Goal: Task Accomplishment & Management: Manage account settings

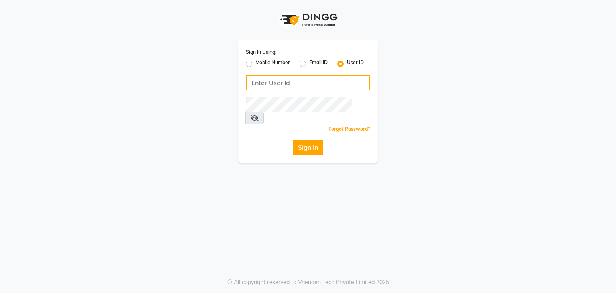
type input "uzeeshaikh0@gmail.com"
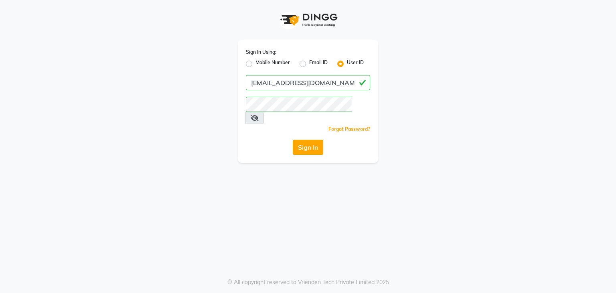
click at [314, 140] on button "Sign In" at bounding box center [308, 147] width 30 height 15
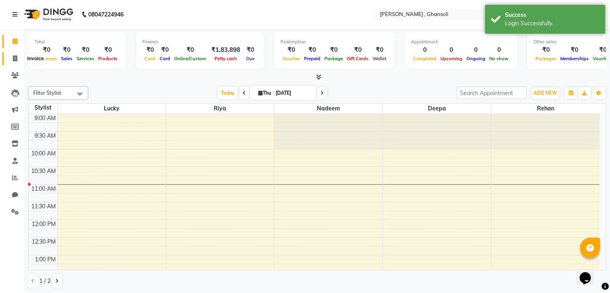
click at [13, 62] on span at bounding box center [15, 58] width 14 height 9
select select "service"
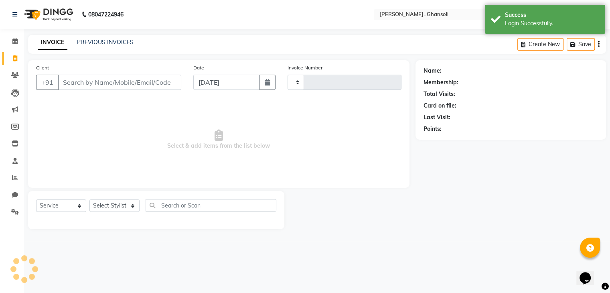
type input "0506"
select select "8446"
click at [109, 40] on link "PREVIOUS INVOICES" at bounding box center [105, 41] width 57 height 7
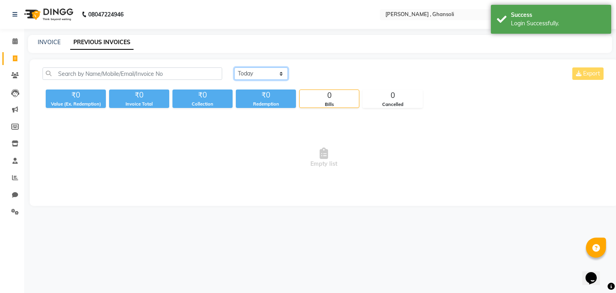
click at [284, 72] on select "Today Yesterday Custom Range" at bounding box center [261, 73] width 54 height 12
select select "yesterday"
click at [234, 67] on select "Today Yesterday Custom Range" at bounding box center [261, 73] width 54 height 12
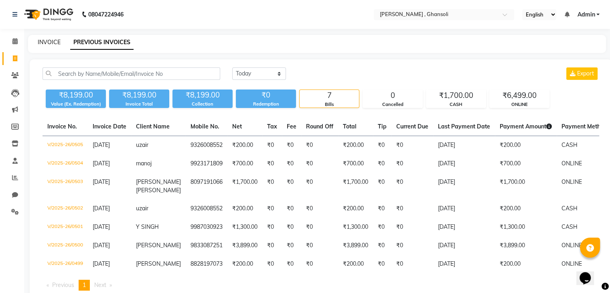
click at [48, 40] on link "INVOICE" at bounding box center [49, 41] width 23 height 7
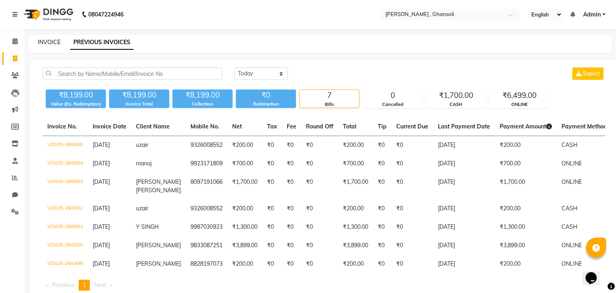
select select "8446"
select select "service"
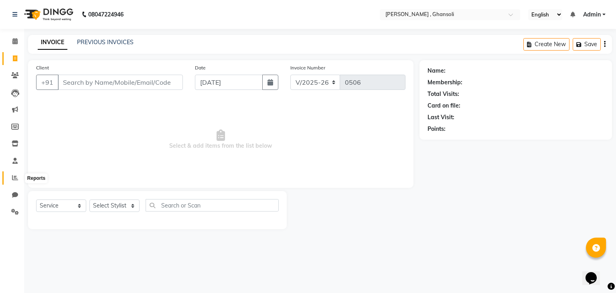
click at [12, 177] on icon at bounding box center [15, 177] width 6 height 6
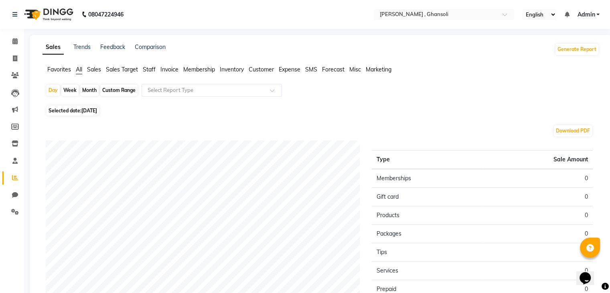
click at [92, 88] on div "Month" at bounding box center [89, 90] width 18 height 11
select select "9"
select select "2025"
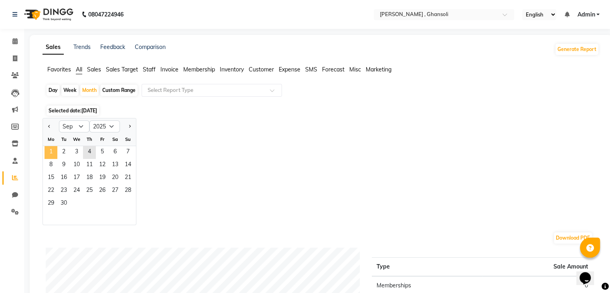
click at [50, 150] on span "1" at bounding box center [50, 152] width 13 height 13
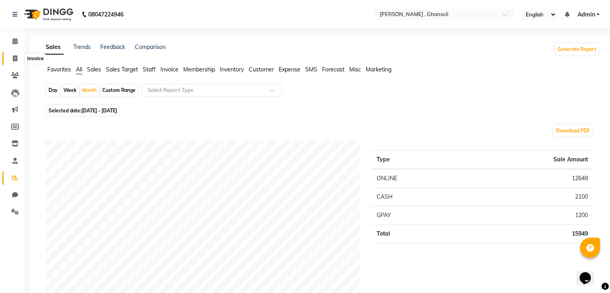
click at [16, 55] on icon at bounding box center [15, 58] width 4 height 6
select select "service"
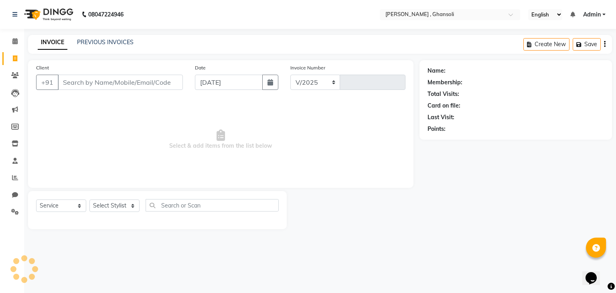
select select "8446"
type input "0506"
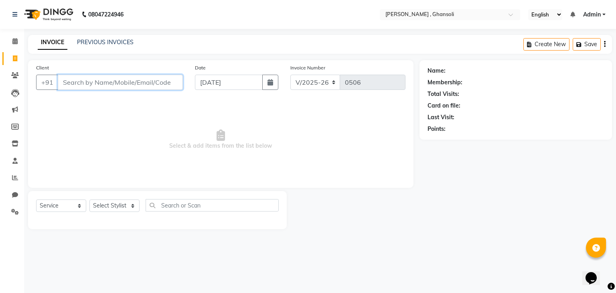
click at [137, 84] on input "Client" at bounding box center [120, 82] width 125 height 15
click at [136, 84] on input "Client" at bounding box center [120, 82] width 125 height 15
type input "9082066631"
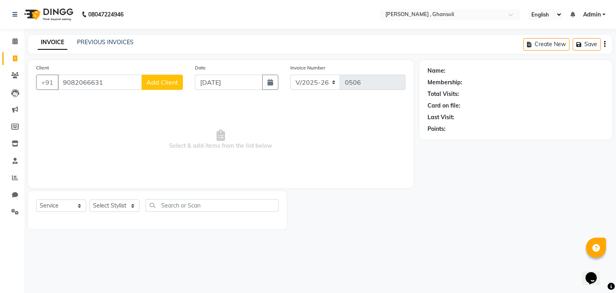
click at [152, 81] on span "Add Client" at bounding box center [162, 82] width 32 height 8
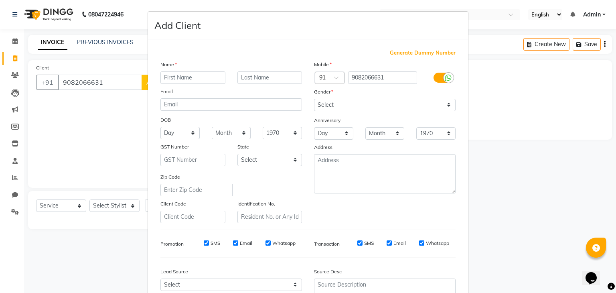
click at [109, 117] on ngb-modal-window "Add Client Generate Dummy Number Name Email DOB Day 01 02 03 04 05 06 07 08 09 …" at bounding box center [308, 146] width 616 height 293
click at [82, 210] on ngb-modal-window "Add Client Generate Dummy Number Name Email DOB Day 01 02 03 04 05 06 07 08 09 …" at bounding box center [308, 146] width 616 height 293
click at [79, 207] on ngb-modal-window "Add Client Generate Dummy Number Name Email DOB Day 01 02 03 04 05 06 07 08 09 …" at bounding box center [308, 146] width 616 height 293
click at [20, 198] on ngb-modal-window "Add Client Generate Dummy Number Name Email DOB Day 01 02 03 04 05 06 07 08 09 …" at bounding box center [308, 146] width 616 height 293
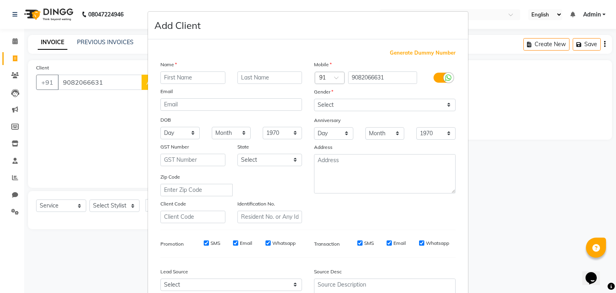
click at [33, 191] on ngb-modal-window "Add Client Generate Dummy Number Name Email DOB Day 01 02 03 04 05 06 07 08 09 …" at bounding box center [308, 146] width 616 height 293
click at [75, 203] on ngb-modal-window "Add Client Generate Dummy Number Name Email DOB Day 01 02 03 04 05 06 07 08 09 …" at bounding box center [308, 146] width 616 height 293
click at [524, 113] on ngb-modal-window "Add Client Generate Dummy Number Name Email DOB Day 01 02 03 04 05 06 07 08 09 …" at bounding box center [308, 146] width 616 height 293
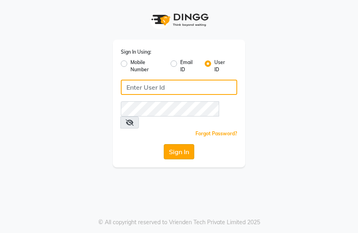
type input "uzeeshaikh0@gmail.com"
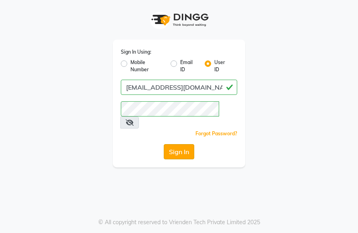
click at [177, 144] on button "Sign In" at bounding box center [179, 151] width 30 height 15
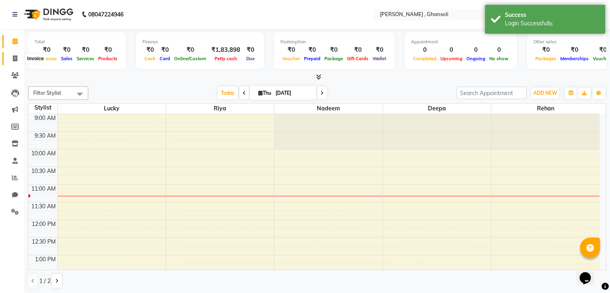
click at [14, 61] on icon at bounding box center [15, 58] width 4 height 6
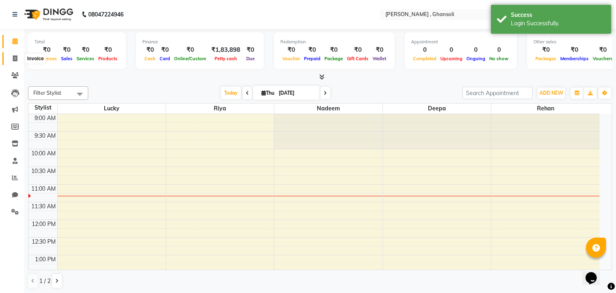
select select "8446"
select select "service"
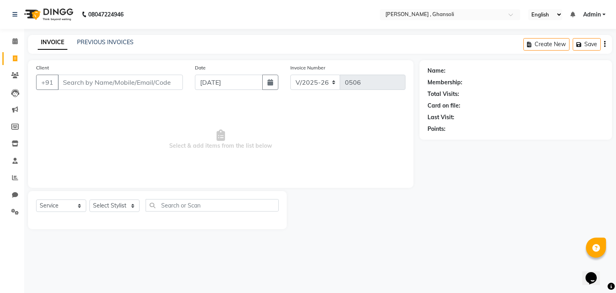
click at [97, 84] on input "Client" at bounding box center [120, 82] width 125 height 15
click at [75, 206] on select "Select Service Product Membership Package Voucher Prepaid Gift Card" at bounding box center [61, 205] width 50 height 12
click at [36, 200] on select "Select Service Product Membership Package Voucher Prepaid Gift Card" at bounding box center [61, 205] width 50 height 12
click at [117, 205] on select "Select Stylist deepa Lucky nadeem Rehan Riya Shivam Uzair Vinita" at bounding box center [114, 205] width 50 height 12
select select "86841"
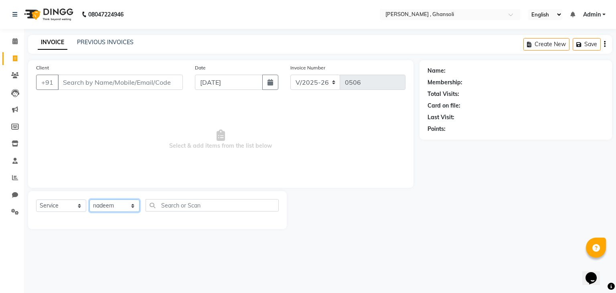
click at [89, 200] on select "Select Stylist deepa Lucky nadeem Rehan Riya Shivam Uzair Vinita" at bounding box center [114, 205] width 50 height 12
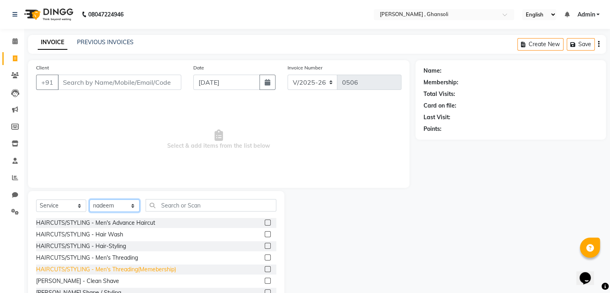
scroll to position [40, 0]
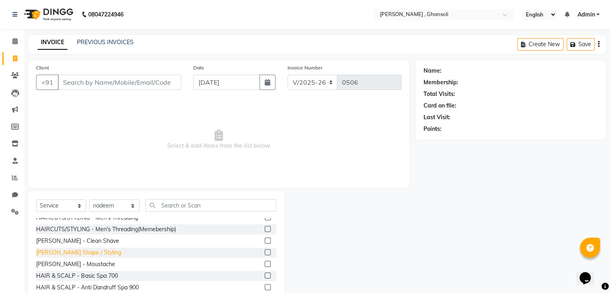
click at [79, 233] on div "BEARD - Beard Shape / Styling" at bounding box center [78, 252] width 85 height 8
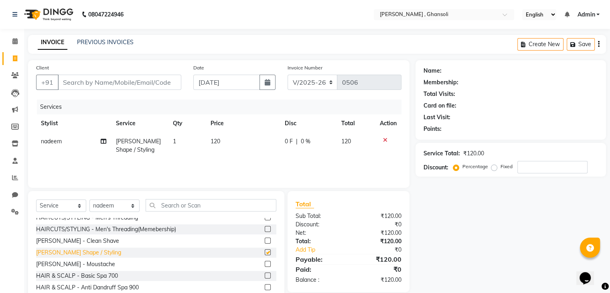
checkbox input "false"
click at [285, 144] on span "0 F" at bounding box center [289, 141] width 8 height 8
select select "86841"
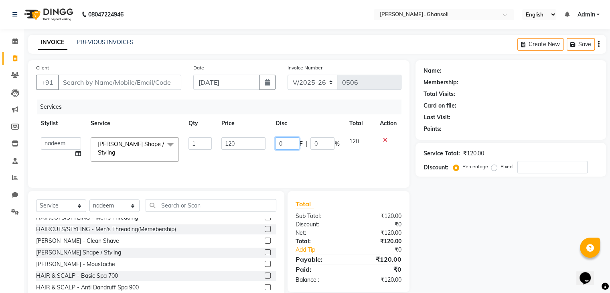
click at [285, 144] on input "0" at bounding box center [287, 143] width 24 height 12
type input "20"
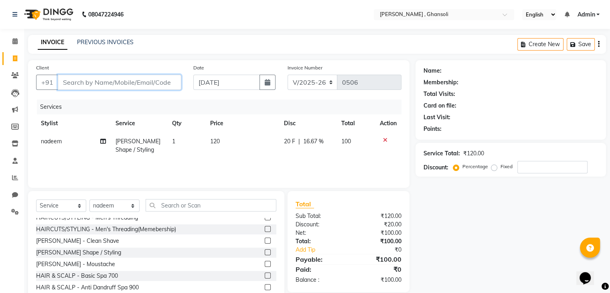
click at [109, 80] on input "Client" at bounding box center [119, 82] width 123 height 15
click at [151, 79] on input "Client" at bounding box center [119, 82] width 123 height 15
type input "9"
type input "0"
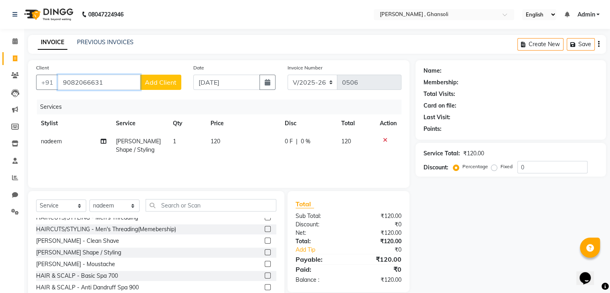
type input "9082066631"
click at [288, 142] on span "0 F" at bounding box center [289, 141] width 8 height 8
select select "86841"
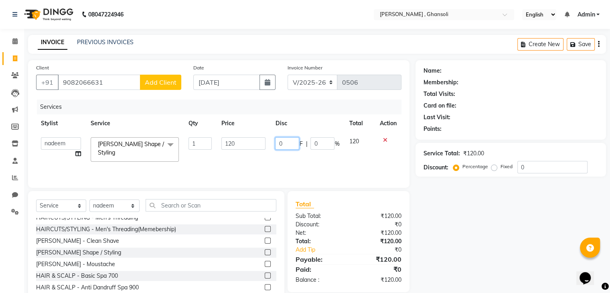
click at [287, 144] on input "0" at bounding box center [287, 143] width 24 height 12
type input "20"
click at [357, 206] on div "Name: Membership: Total Visits: Card on file: Last Visit: Points: Service Total…" at bounding box center [513, 184] width 196 height 249
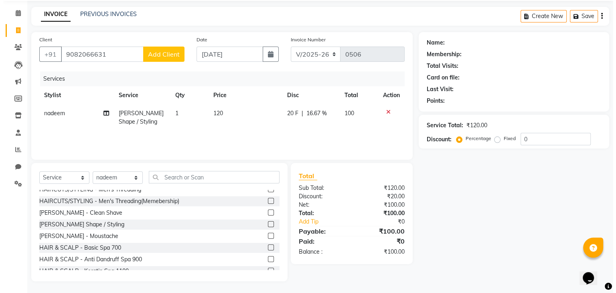
scroll to position [29, 0]
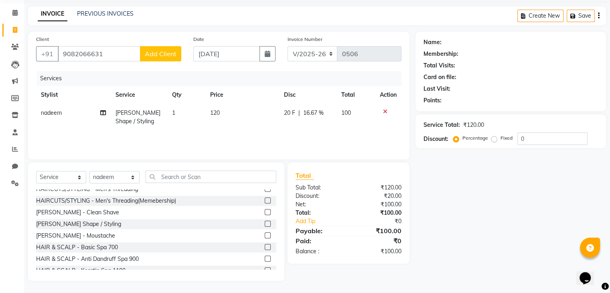
click at [146, 53] on button "Add Client" at bounding box center [160, 53] width 41 height 15
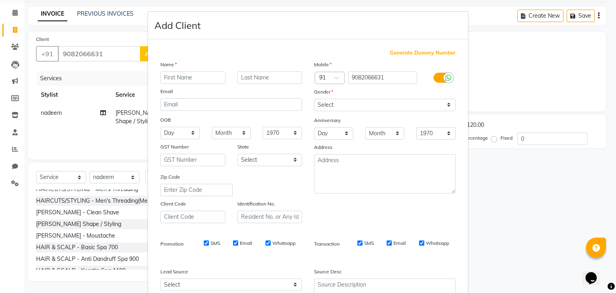
click at [202, 72] on input "text" at bounding box center [192, 77] width 65 height 12
type input "ayush"
click at [345, 101] on select "Select Male Female Other Prefer Not To Say" at bounding box center [385, 105] width 142 height 12
select select "male"
click at [314, 99] on select "Select Male Female Other Prefer Not To Say" at bounding box center [385, 105] width 142 height 12
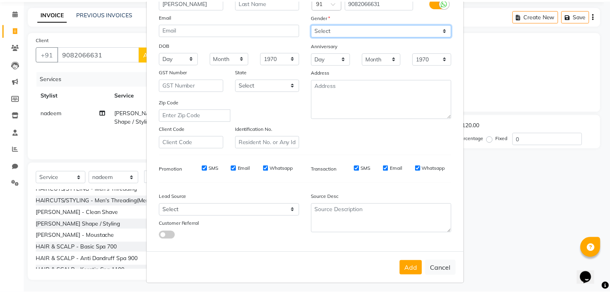
scroll to position [81, 0]
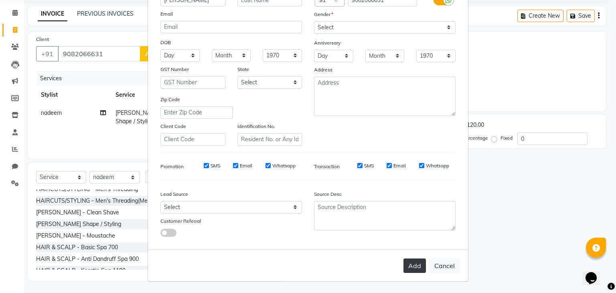
click at [357, 233] on button "Add" at bounding box center [414, 265] width 22 height 14
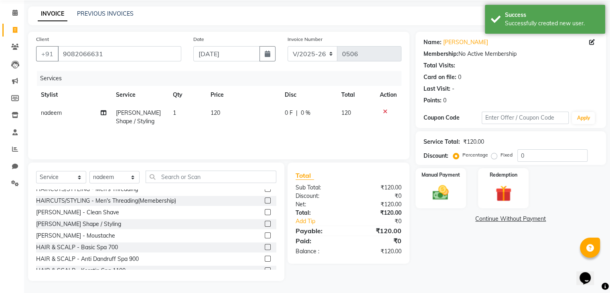
click at [288, 113] on span "0 F" at bounding box center [289, 113] width 8 height 8
select select "86841"
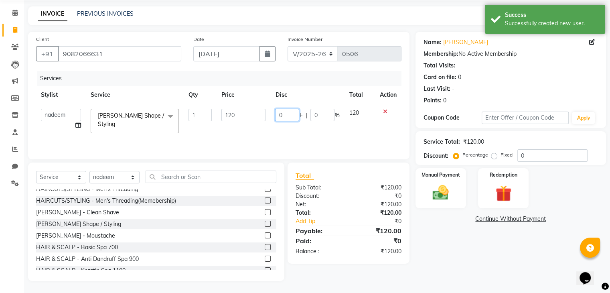
click at [291, 111] on input "0" at bounding box center [287, 115] width 24 height 12
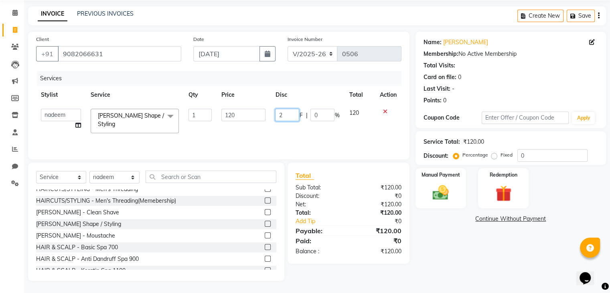
type input "20"
click at [357, 197] on img at bounding box center [440, 192] width 27 height 19
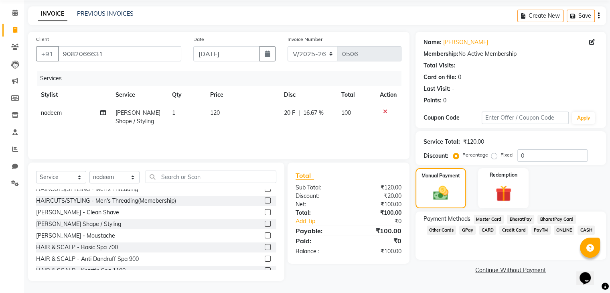
click at [357, 229] on span "ONLINE" at bounding box center [564, 229] width 21 height 9
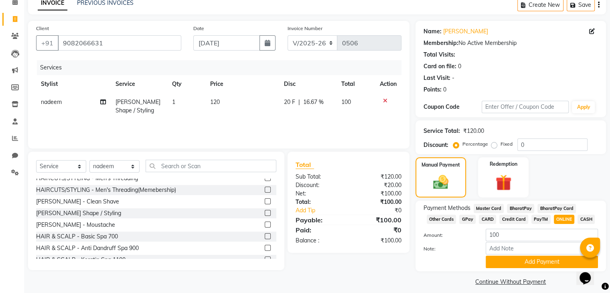
scroll to position [47, 0]
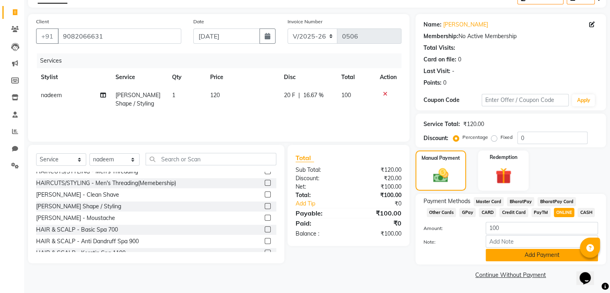
click at [357, 233] on button "Add Payment" at bounding box center [541, 255] width 112 height 12
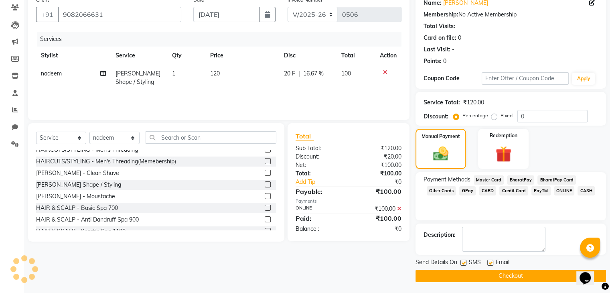
scroll to position [69, 0]
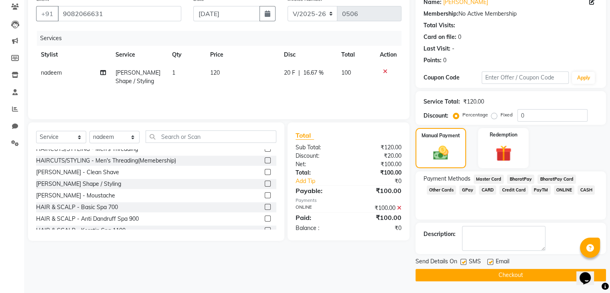
click at [357, 233] on button "Checkout" at bounding box center [510, 275] width 190 height 12
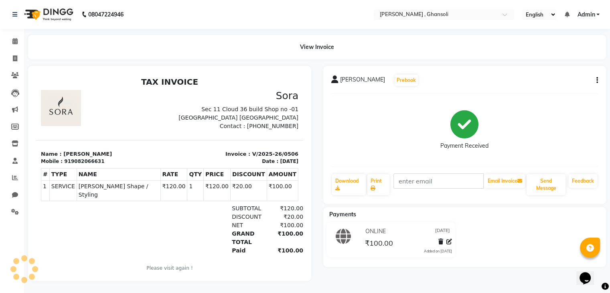
scroll to position [6, 0]
drag, startPoint x: 55, startPoint y: 0, endPoint x: 228, endPoint y: 37, distance: 176.8
click at [231, 38] on div "View Invoice" at bounding box center [317, 47] width 578 height 24
